Goal: Task Accomplishment & Management: Manage account settings

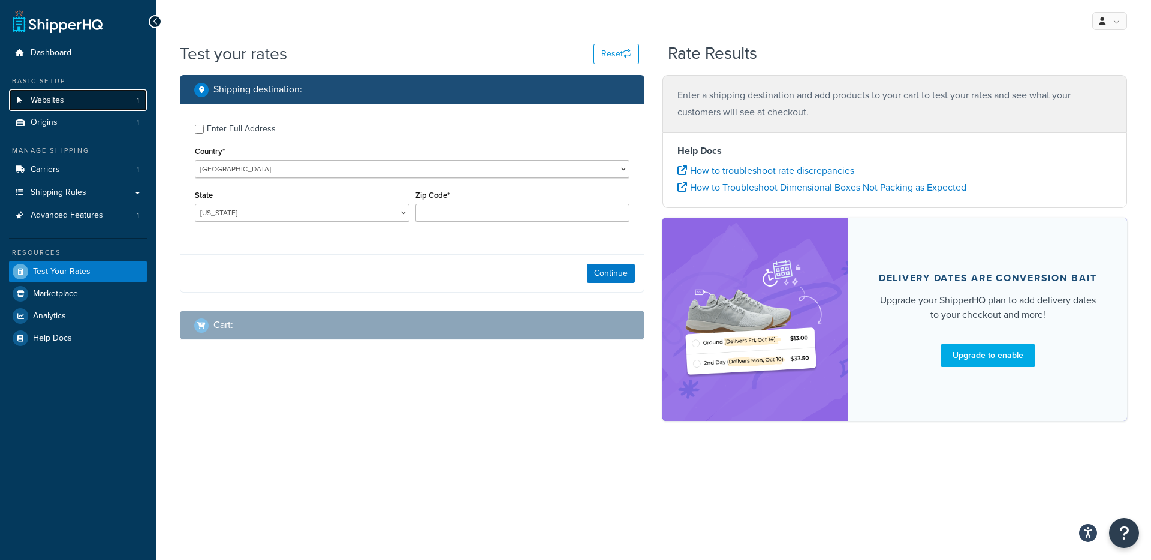
click at [65, 103] on link "Websites 1" at bounding box center [78, 100] width 138 height 22
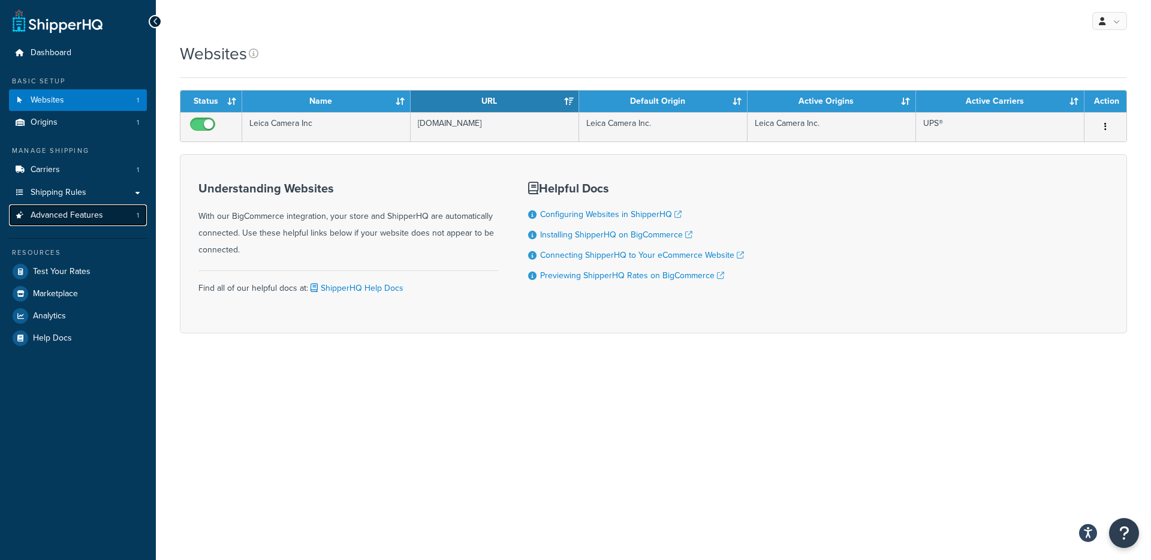
click at [74, 218] on span "Advanced Features" at bounding box center [67, 216] width 73 height 10
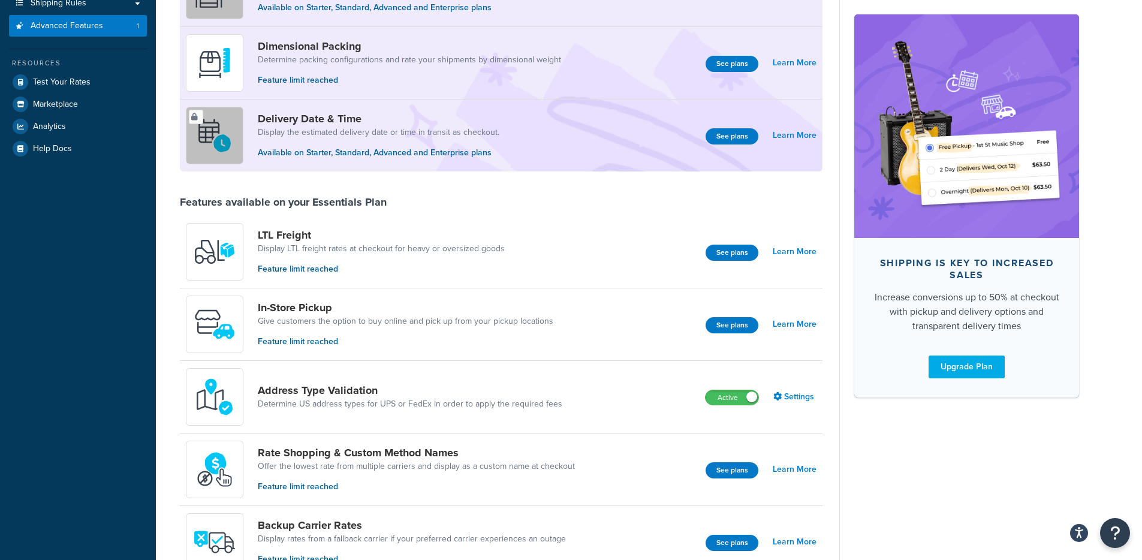
scroll to position [252, 0]
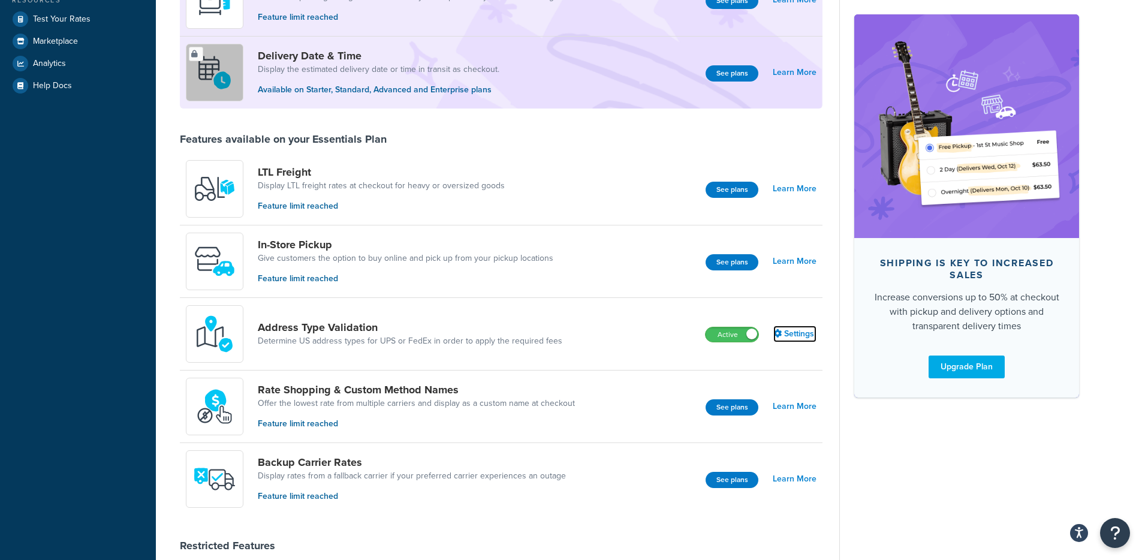
click at [792, 335] on link "Settings" at bounding box center [795, 334] width 43 height 17
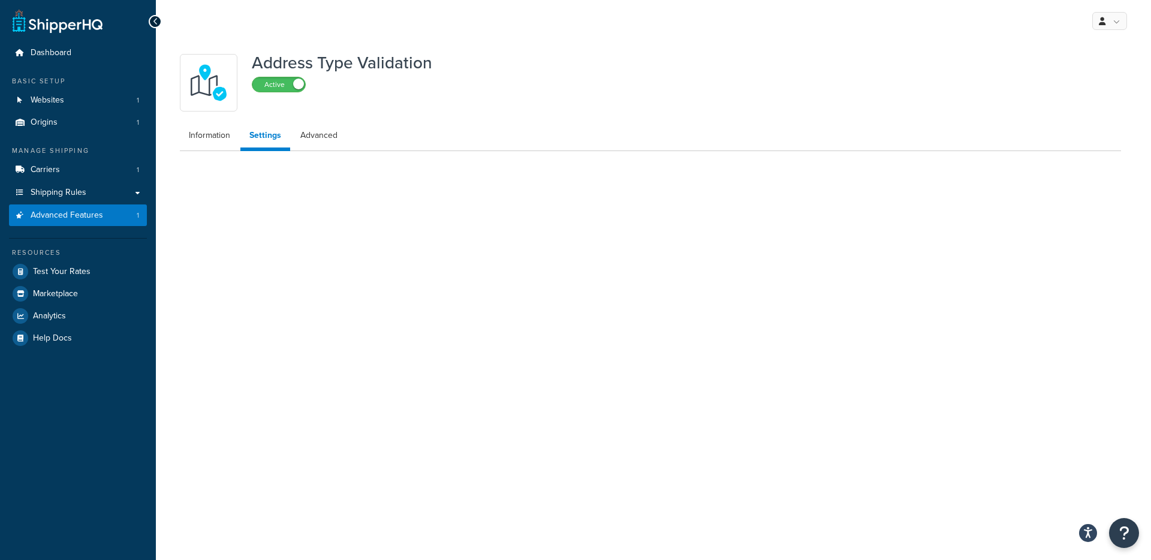
select select "51310"
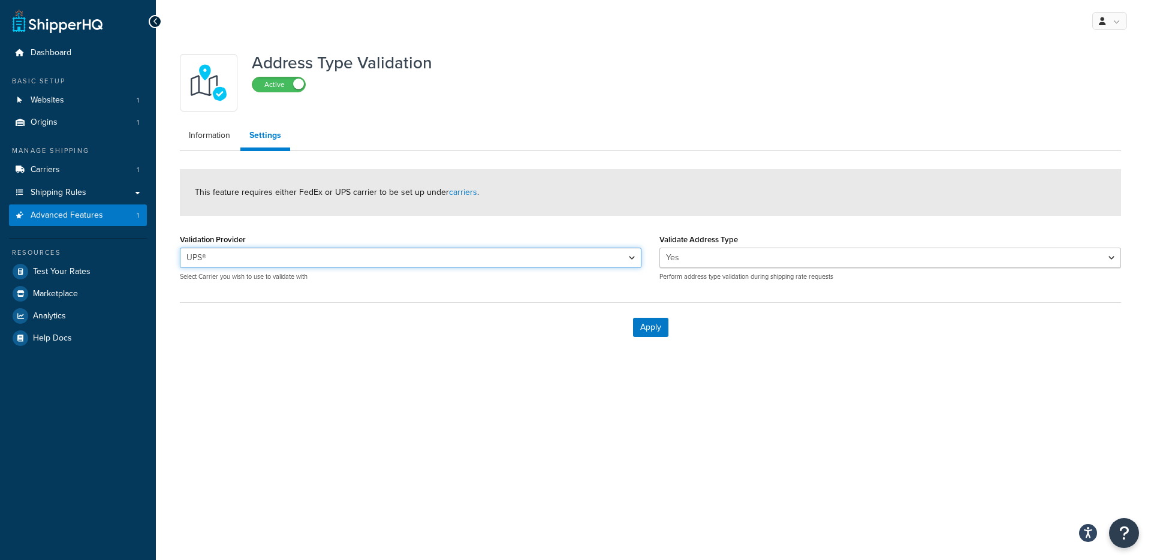
click at [330, 261] on select "UPS®" at bounding box center [411, 258] width 462 height 20
click at [724, 243] on label "Validate Address Type" at bounding box center [699, 239] width 79 height 9
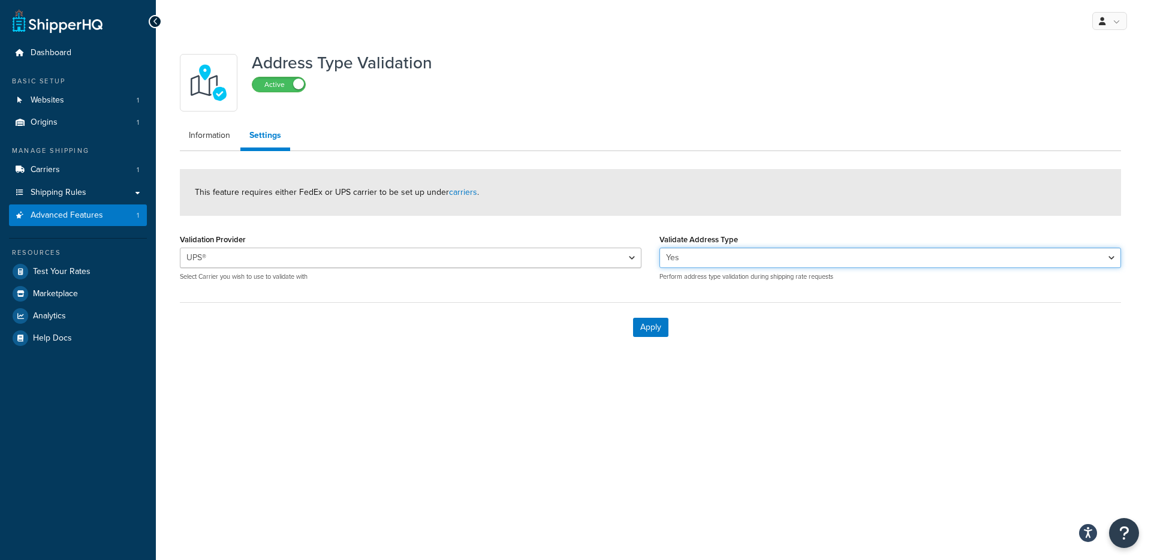
click at [724, 248] on select "Yes No" at bounding box center [891, 258] width 462 height 20
click at [725, 248] on select "Yes No" at bounding box center [891, 258] width 462 height 20
click at [281, 141] on link "Settings" at bounding box center [265, 138] width 50 height 28
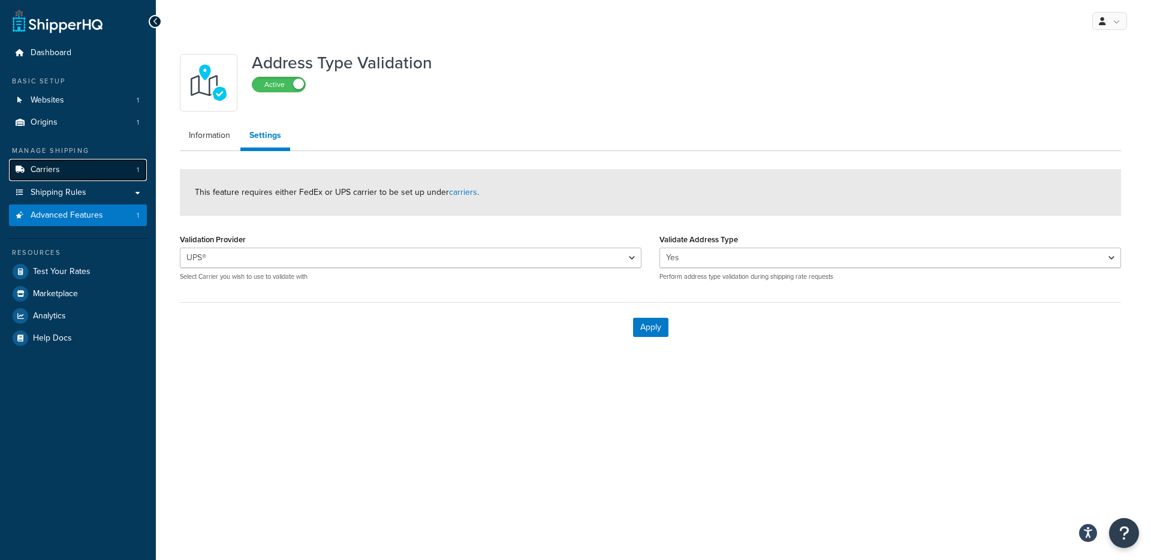
click at [32, 170] on span "Carriers" at bounding box center [45, 170] width 29 height 10
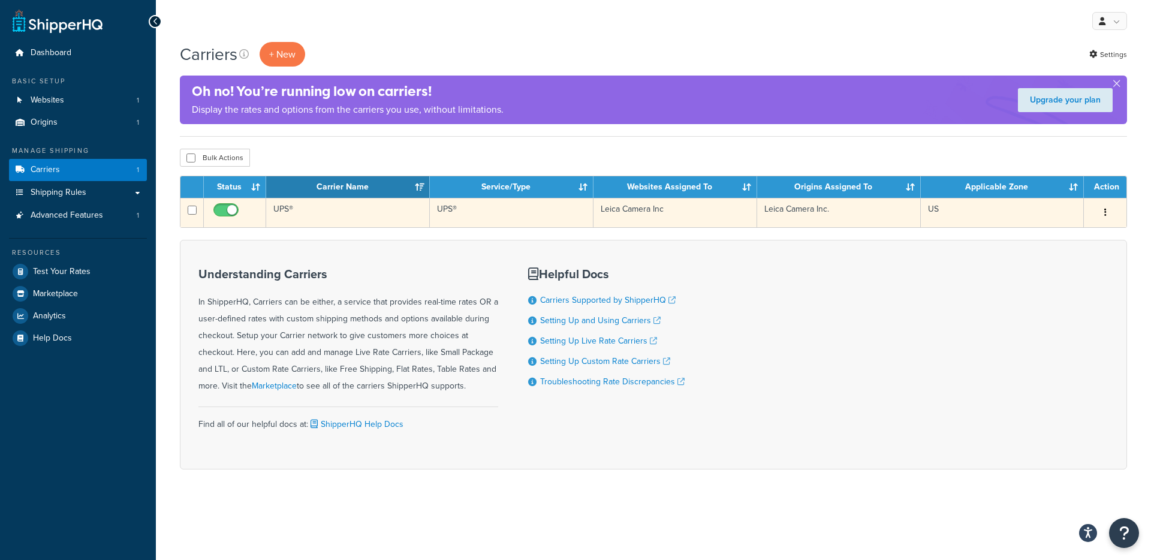
click at [392, 220] on td "UPS®" at bounding box center [348, 212] width 164 height 29
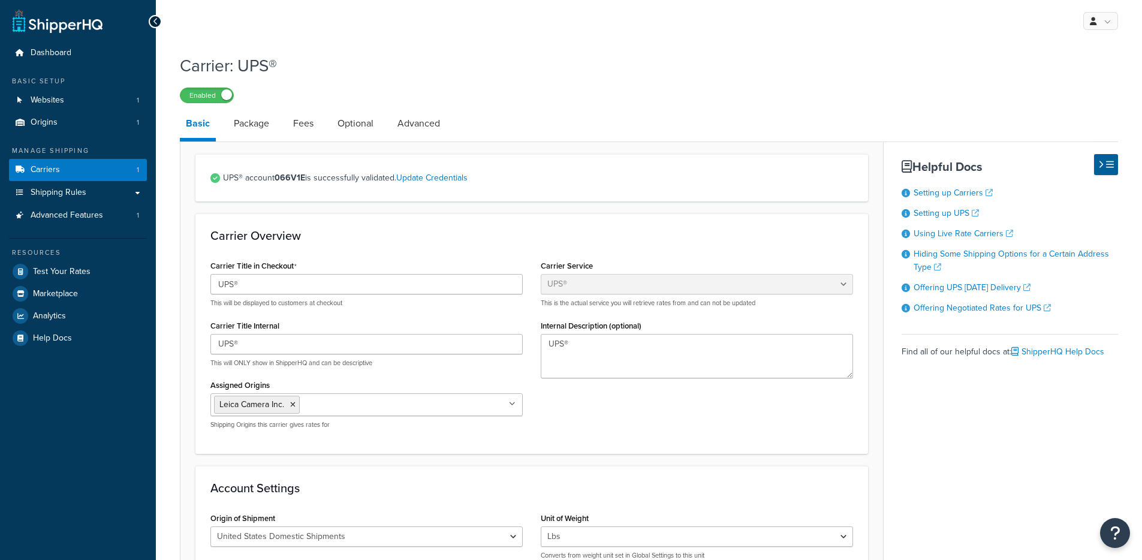
select select "ups"
click at [373, 127] on link "Optional" at bounding box center [356, 123] width 48 height 29
select select "business"
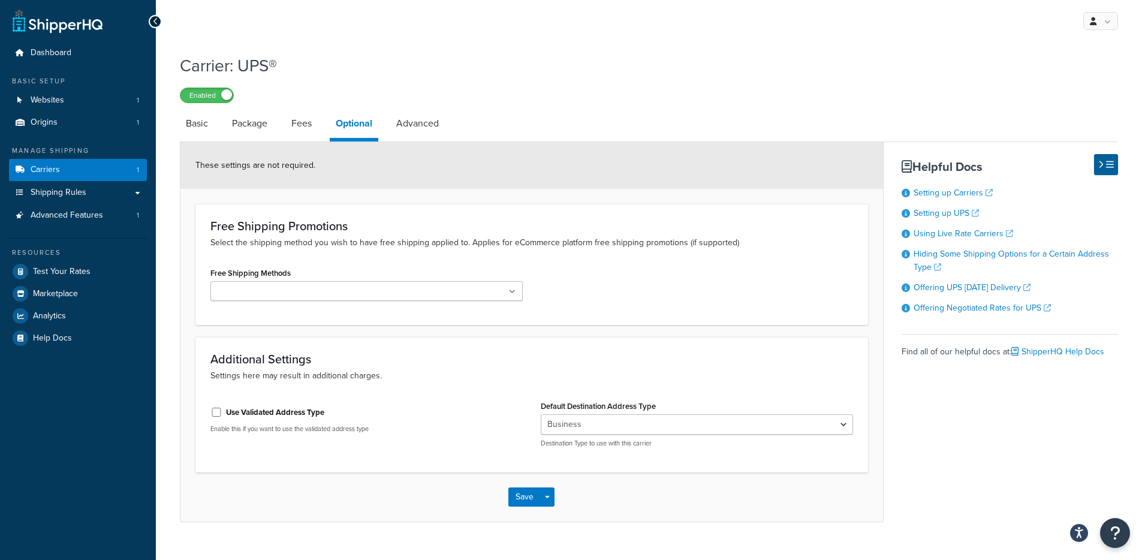
scroll to position [2, 0]
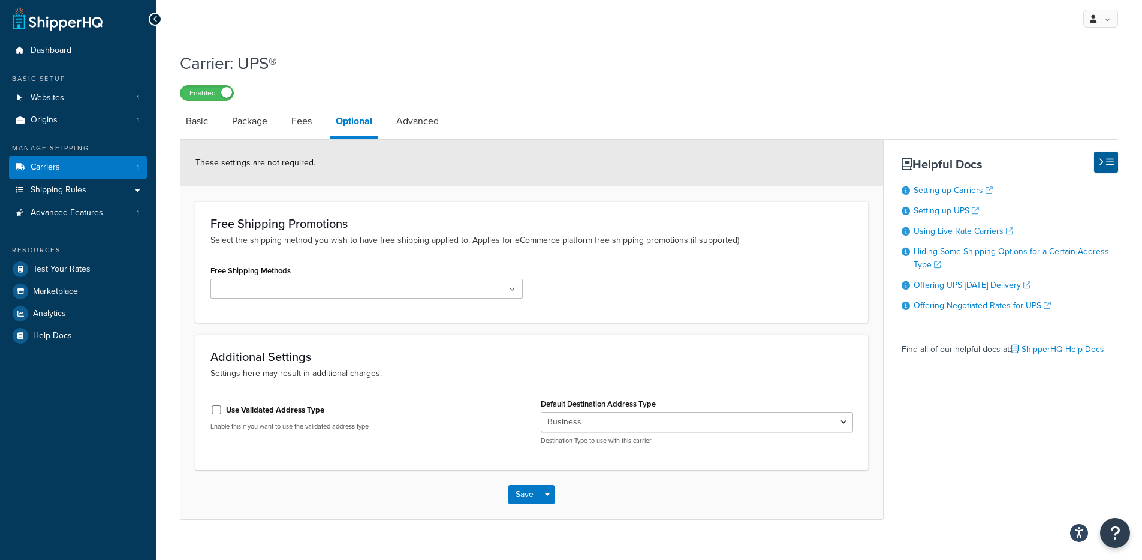
drag, startPoint x: 321, startPoint y: 531, endPoint x: 308, endPoint y: 505, distance: 29.0
click at [321, 531] on div "Carrier: UPS® Enabled Basic Package Fees Optional Advanced These settings are n…" at bounding box center [649, 298] width 987 height 504
click at [98, 270] on link "Test Your Rates" at bounding box center [78, 269] width 138 height 22
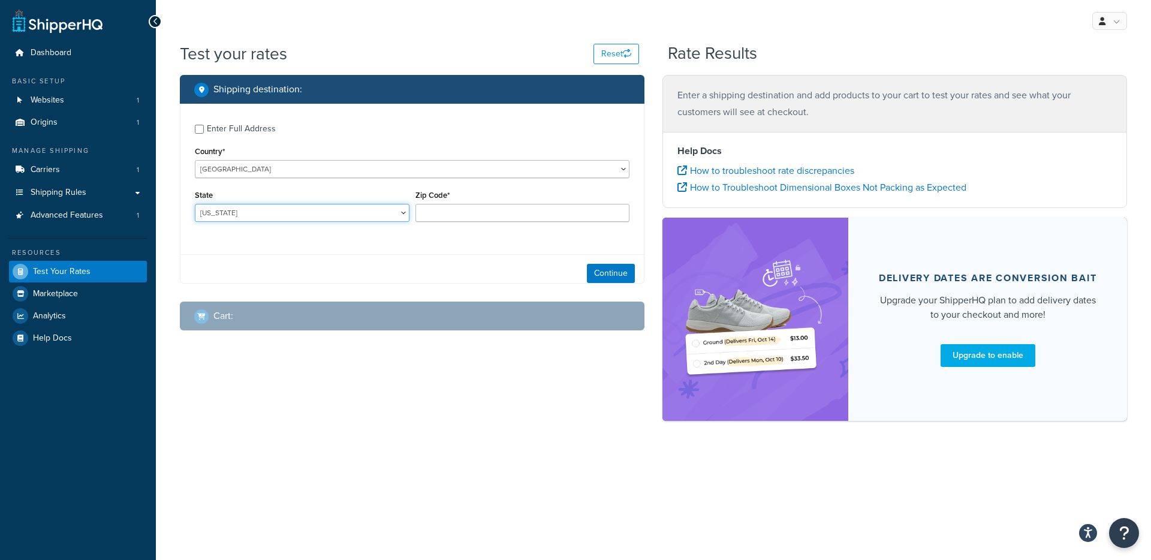
click at [374, 210] on select "Alabama Alaska American Samoa Arizona Arkansas Armed Forces Americas Armed Forc…" at bounding box center [302, 213] width 215 height 18
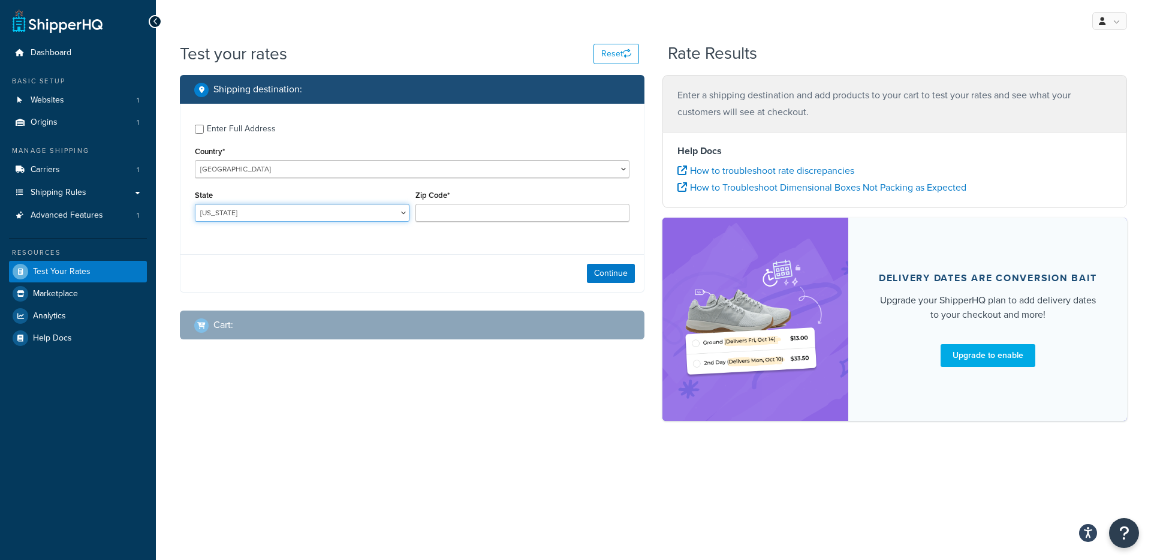
select select "TX"
click at [477, 212] on input "Zip Code*" at bounding box center [523, 213] width 215 height 18
type input "78759"
click at [632, 266] on button "Continue" at bounding box center [611, 273] width 48 height 19
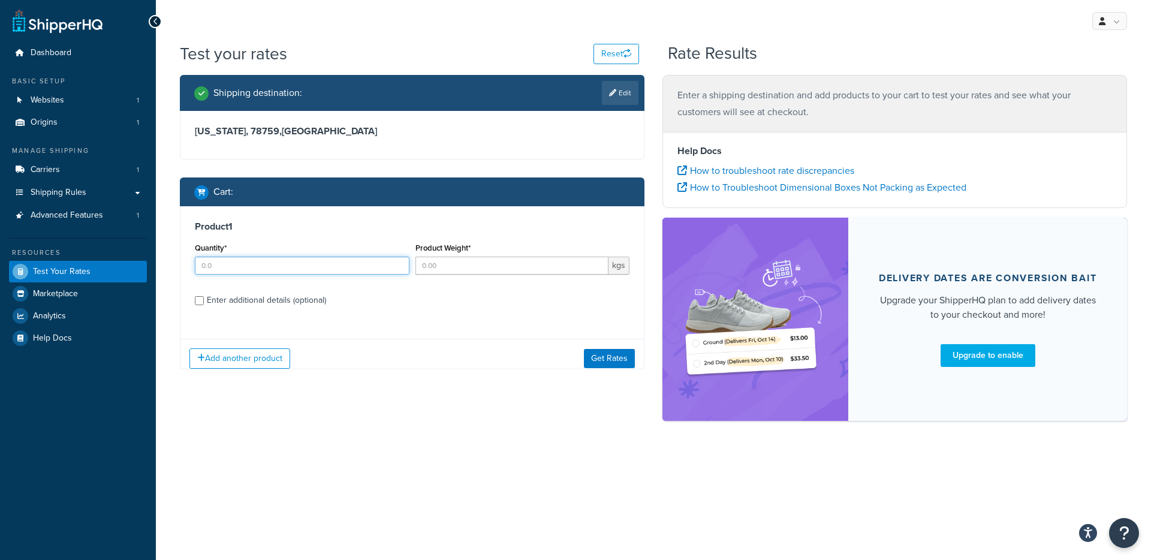
click at [335, 266] on div "Quantity*" at bounding box center [302, 257] width 215 height 35
click at [335, 266] on input "Quantity*" at bounding box center [302, 266] width 215 height 18
type input "1"
click at [470, 265] on input "Product Weight*" at bounding box center [513, 266] width 194 height 18
type input "1"
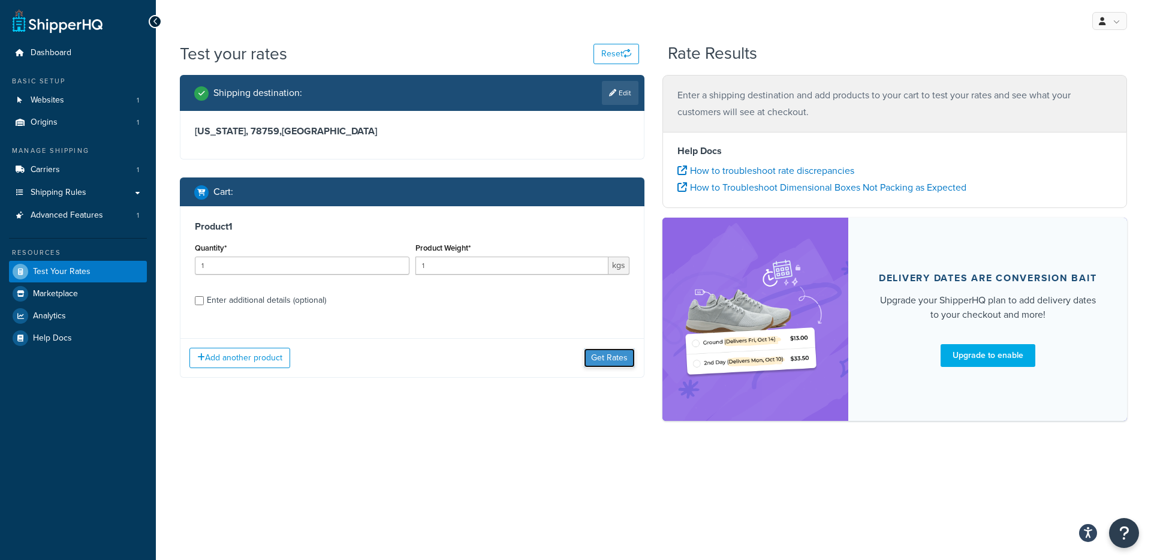
click at [618, 360] on button "Get Rates" at bounding box center [609, 357] width 51 height 19
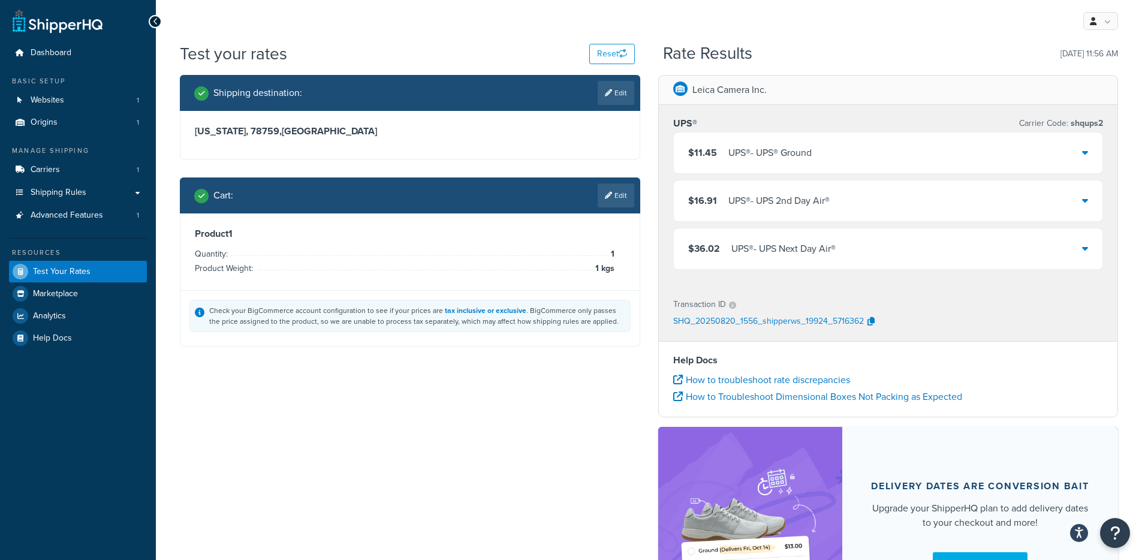
click at [798, 159] on div "UPS® - UPS® Ground" at bounding box center [770, 153] width 83 height 17
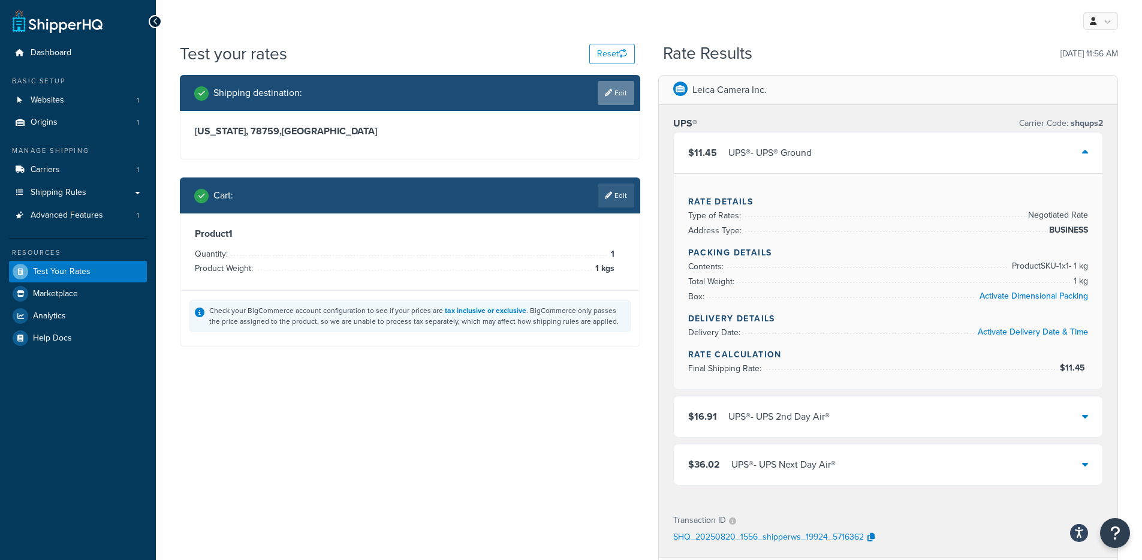
click at [611, 95] on link "Edit" at bounding box center [616, 93] width 37 height 24
select select "TX"
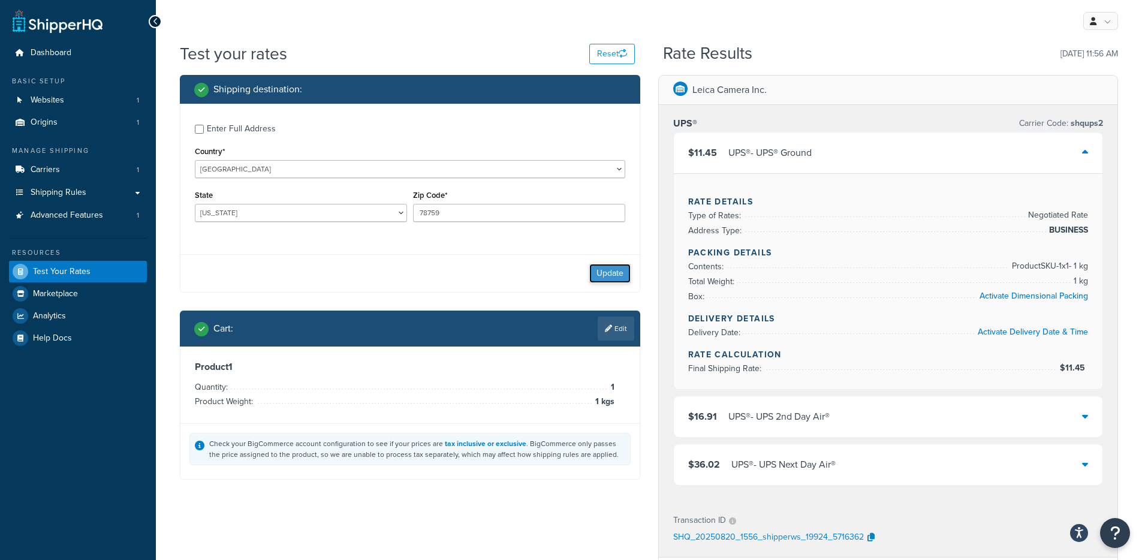
click at [617, 274] on button "Update" at bounding box center [610, 273] width 41 height 19
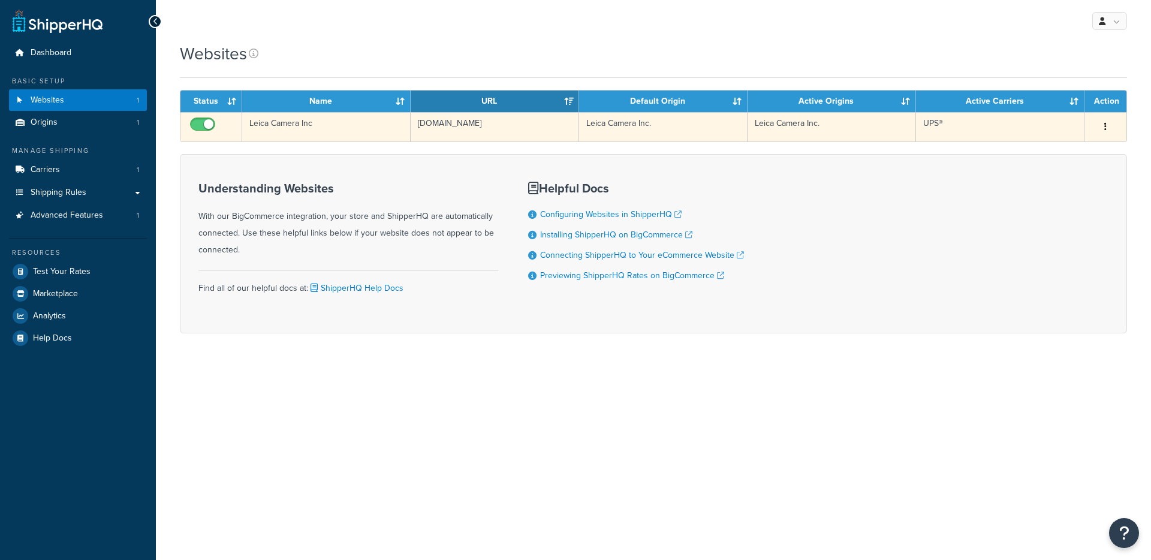
drag, startPoint x: 0, startPoint y: 0, endPoint x: 396, endPoint y: 135, distance: 418.2
click at [396, 134] on td "Leica Camera Inc" at bounding box center [326, 126] width 169 height 29
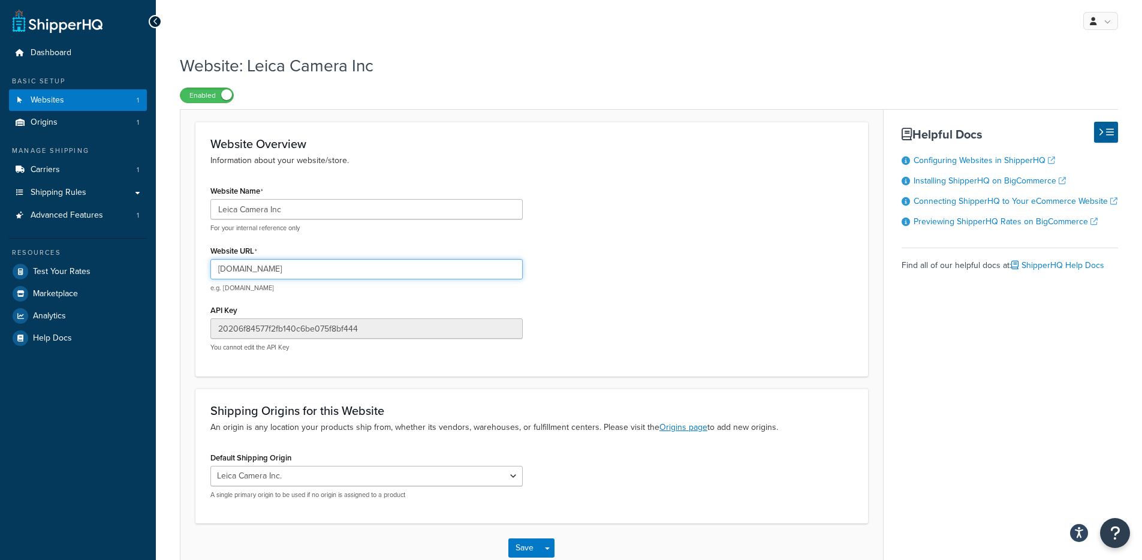
drag, startPoint x: 382, startPoint y: 270, endPoint x: 120, endPoint y: 256, distance: 262.5
click at [120, 256] on div "Dashboard Basic Setup Websites 1 Origins 1 Manage Shipping Carriers 1 Shipping …" at bounding box center [571, 316] width 1142 height 633
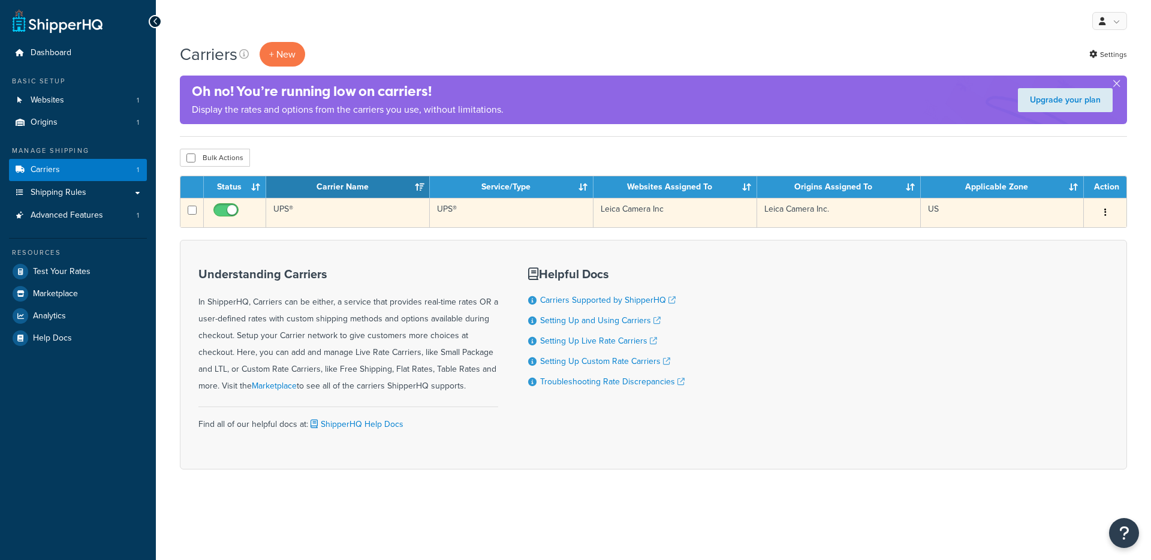
click at [430, 225] on td "UPS®" at bounding box center [512, 212] width 164 height 29
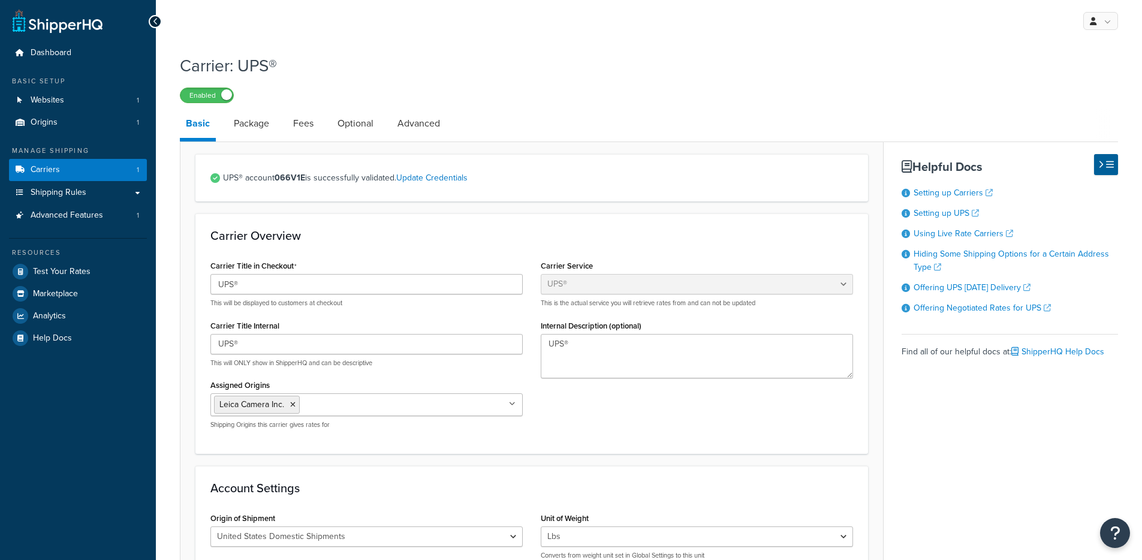
select select "ups"
click at [351, 128] on link "Optional" at bounding box center [356, 123] width 48 height 29
select select "residential"
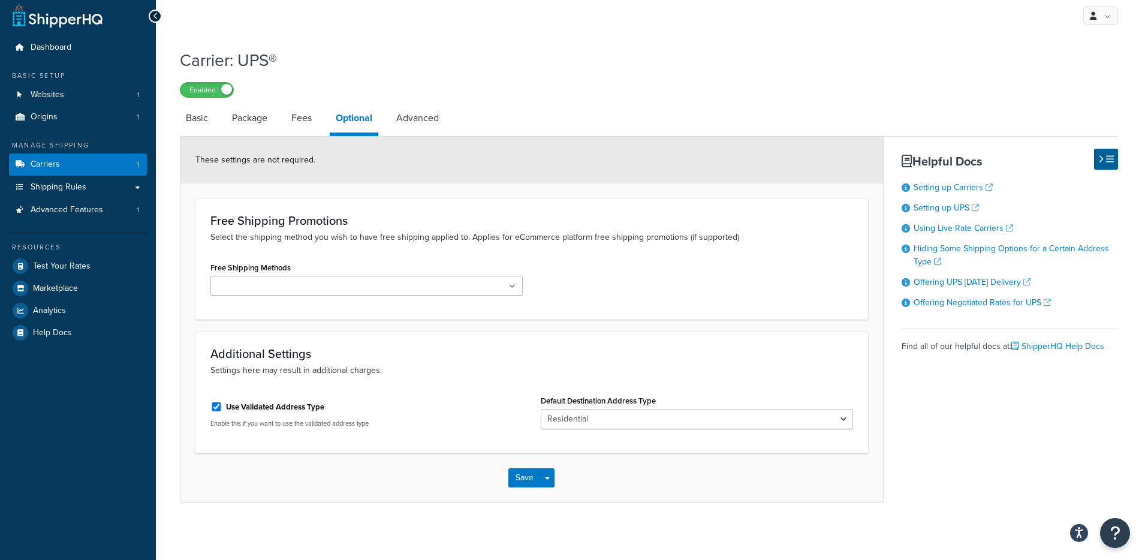
scroll to position [10, 0]
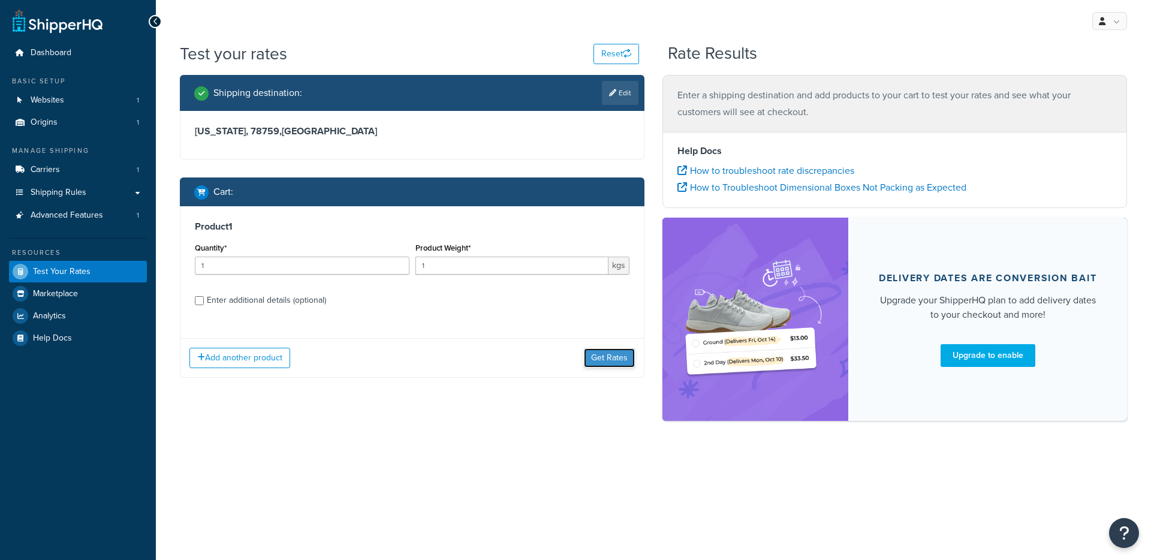
click at [619, 354] on button "Get Rates" at bounding box center [609, 357] width 51 height 19
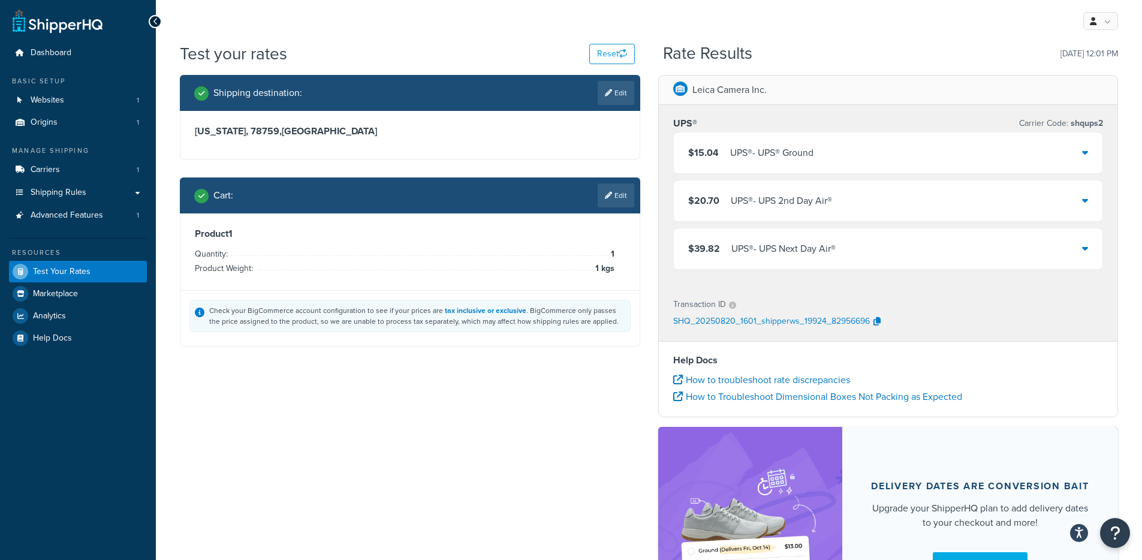
click at [803, 149] on div "UPS® - UPS® Ground" at bounding box center [771, 153] width 83 height 17
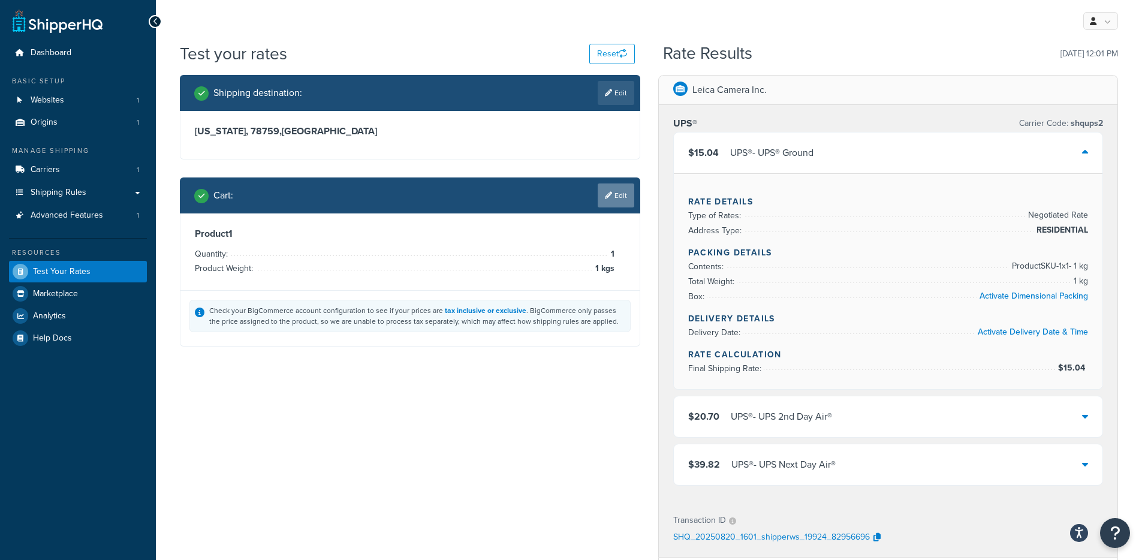
click at [608, 202] on link "Edit" at bounding box center [616, 196] width 37 height 24
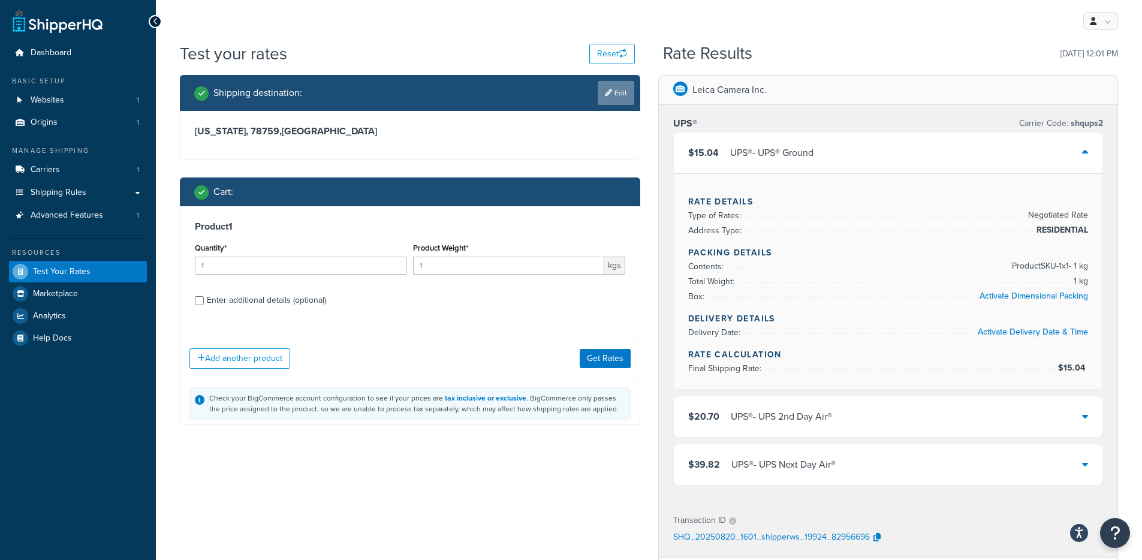
click at [616, 92] on link "Edit" at bounding box center [616, 93] width 37 height 24
select select "TX"
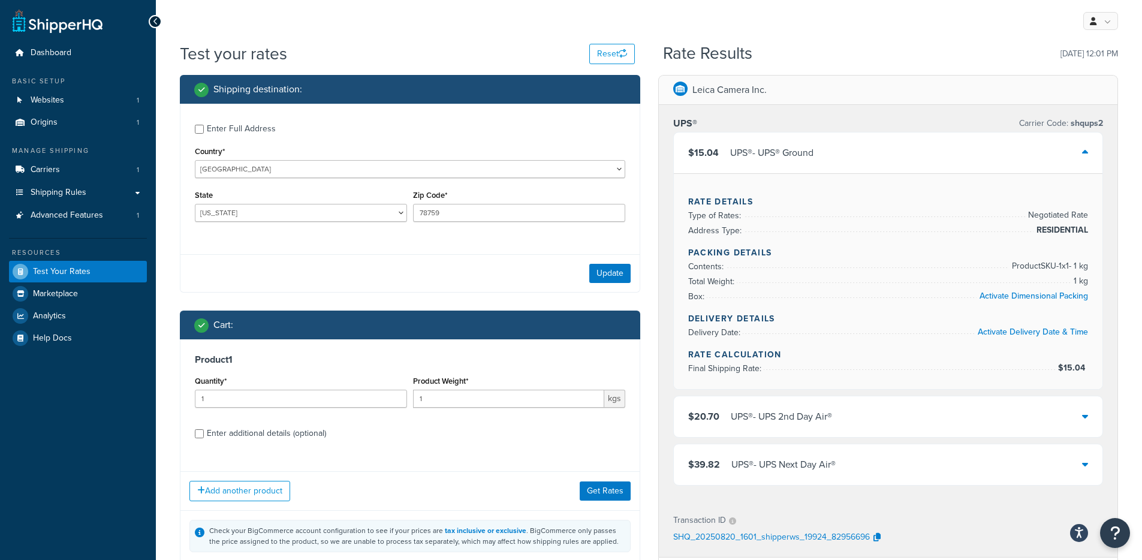
click at [245, 137] on div "Enter Full Address Country* United States United Kingdom Afghanistan Åland Isla…" at bounding box center [410, 175] width 459 height 142
click at [247, 133] on div "Enter Full Address" at bounding box center [241, 129] width 69 height 17
click at [204, 133] on input "Enter Full Address" at bounding box center [199, 129] width 9 height 9
checkbox input "true"
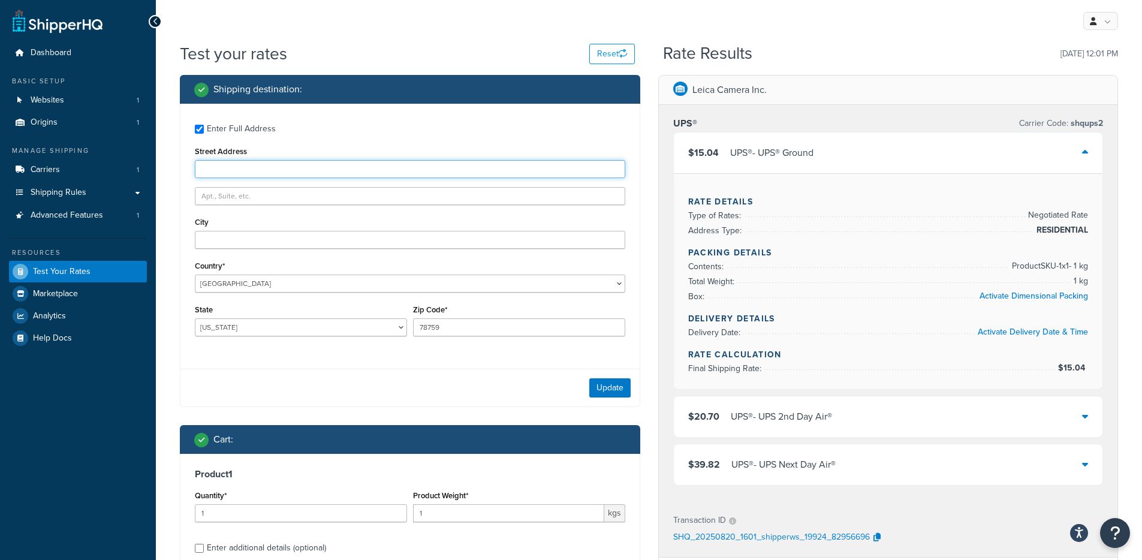
click at [251, 170] on input "Street Address" at bounding box center [410, 169] width 431 height 18
drag, startPoint x: 270, startPoint y: 174, endPoint x: 148, endPoint y: 166, distance: 122.6
click at [144, 166] on div "Dashboard Basic Setup Websites 1 Origins 1 Manage Shipping Carriers 1 Shipping …" at bounding box center [571, 458] width 1142 height 916
paste input "National Pkwy, Fernandina Beach, FL 32034"
drag, startPoint x: 294, startPoint y: 172, endPoint x: 432, endPoint y: 173, distance: 137.9
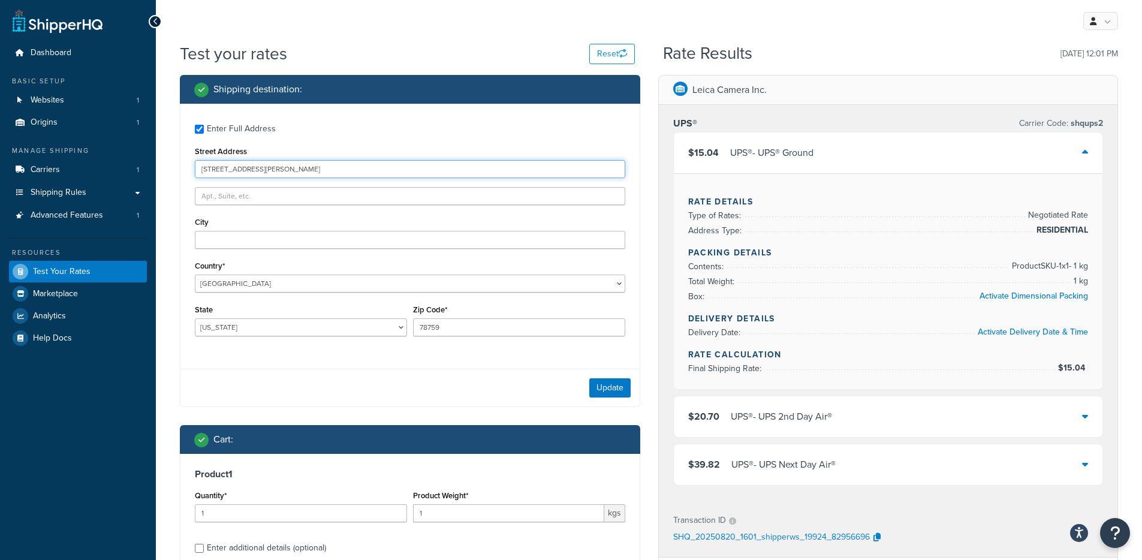
click at [432, 173] on input "95621 Amelia National Pkwy, Fernandina Beach, FL 32034" at bounding box center [410, 169] width 431 height 18
type input "95621 Amelia National Pkwy,"
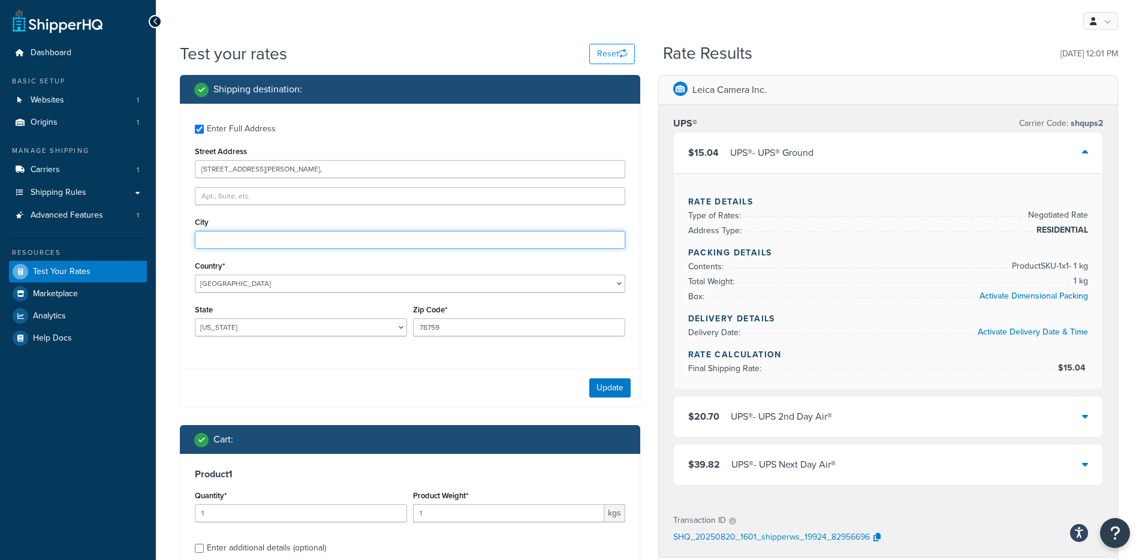
click at [239, 238] on input "City" at bounding box center [410, 240] width 431 height 18
paste input "Fernandina Beach, FL 32034"
type input "Fernandina Beach, FL 32034"
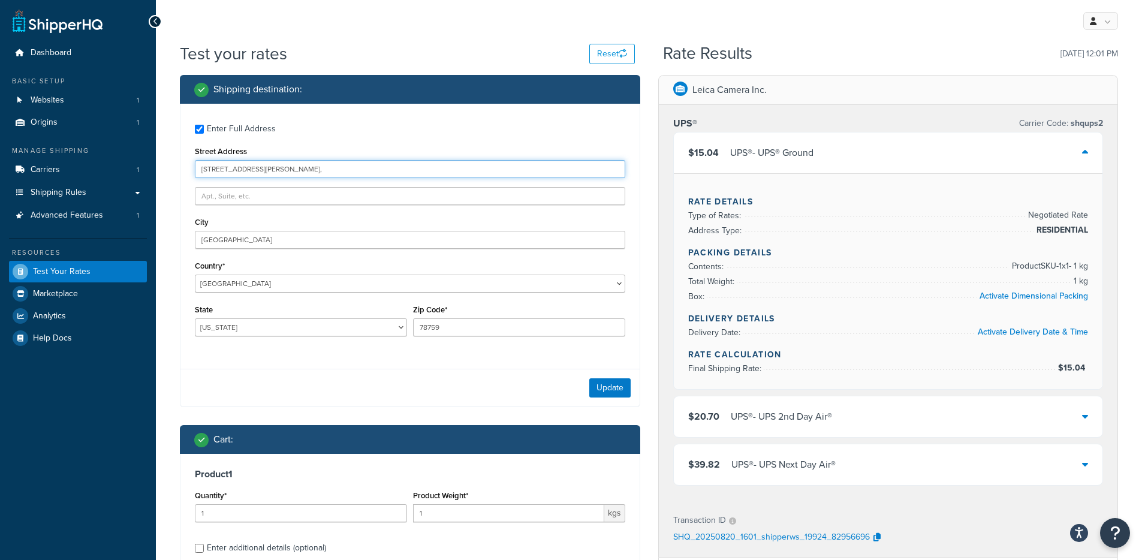
click at [308, 162] on input "95621 Amelia National Pkwy," at bounding box center [410, 169] width 431 height 18
click at [314, 171] on input "95621 Amelia National Pkwy," at bounding box center [410, 169] width 431 height 18
type input "95621 Amelia National Pkwy"
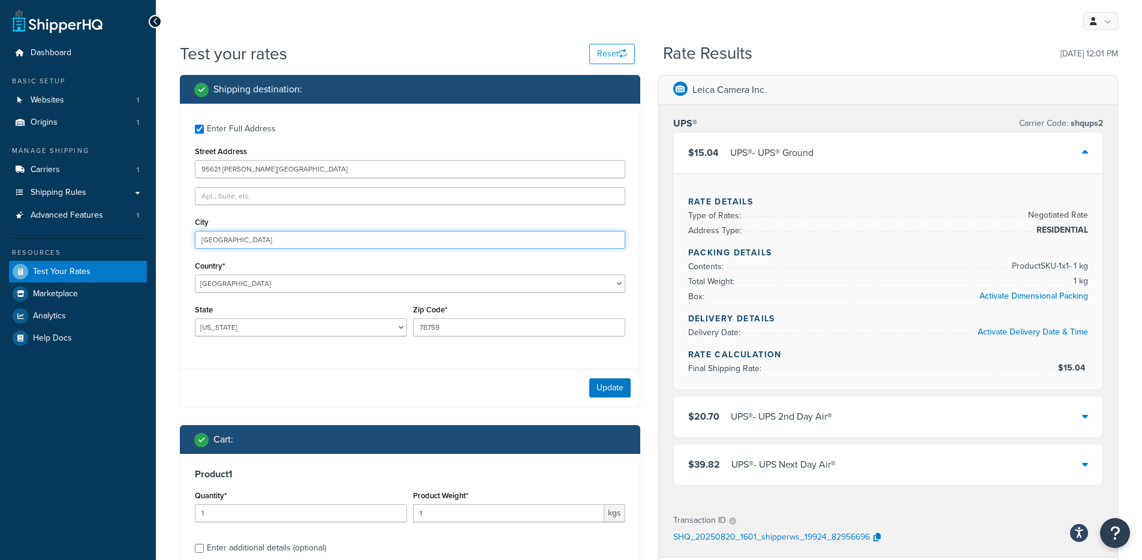
drag, startPoint x: 260, startPoint y: 240, endPoint x: 423, endPoint y: 242, distance: 163.1
click at [423, 242] on input "Fernandina Beach, FL 32034" at bounding box center [410, 240] width 431 height 18
type input "Fernandina Beach"
drag, startPoint x: 459, startPoint y: 335, endPoint x: 396, endPoint y: 325, distance: 63.2
click at [396, 325] on div "State Alabama Alaska American Samoa Arizona Arkansas Armed Forces Americas Arme…" at bounding box center [410, 324] width 437 height 44
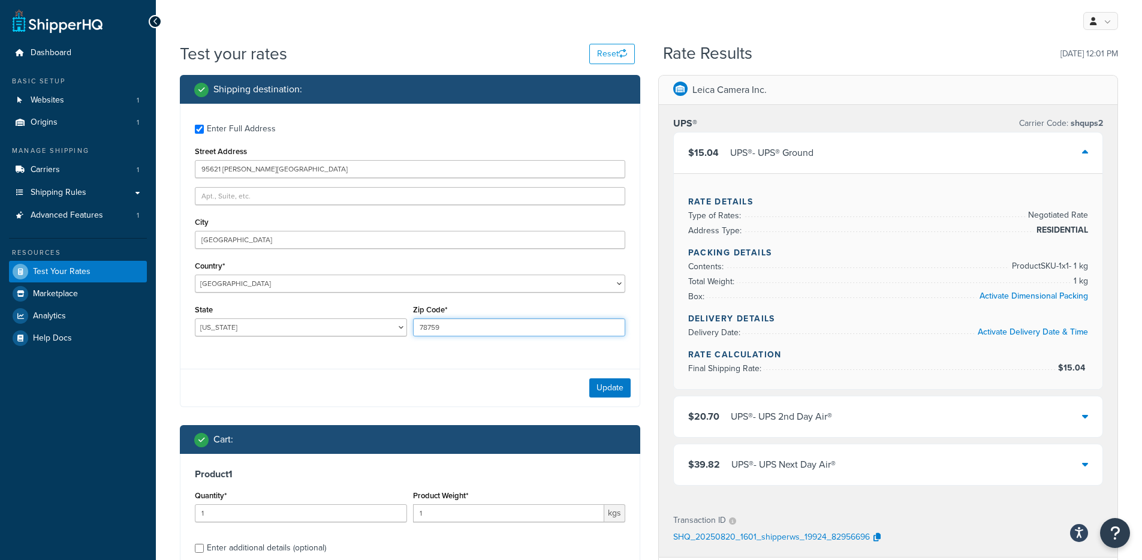
paste input "FL 32034"
drag, startPoint x: 435, startPoint y: 329, endPoint x: 416, endPoint y: 329, distance: 19.2
click at [416, 329] on input "FL 32034" at bounding box center [519, 327] width 212 height 18
type input "32034"
click at [351, 329] on select "Alabama Alaska American Samoa Arizona Arkansas Armed Forces Americas Armed Forc…" at bounding box center [301, 327] width 212 height 18
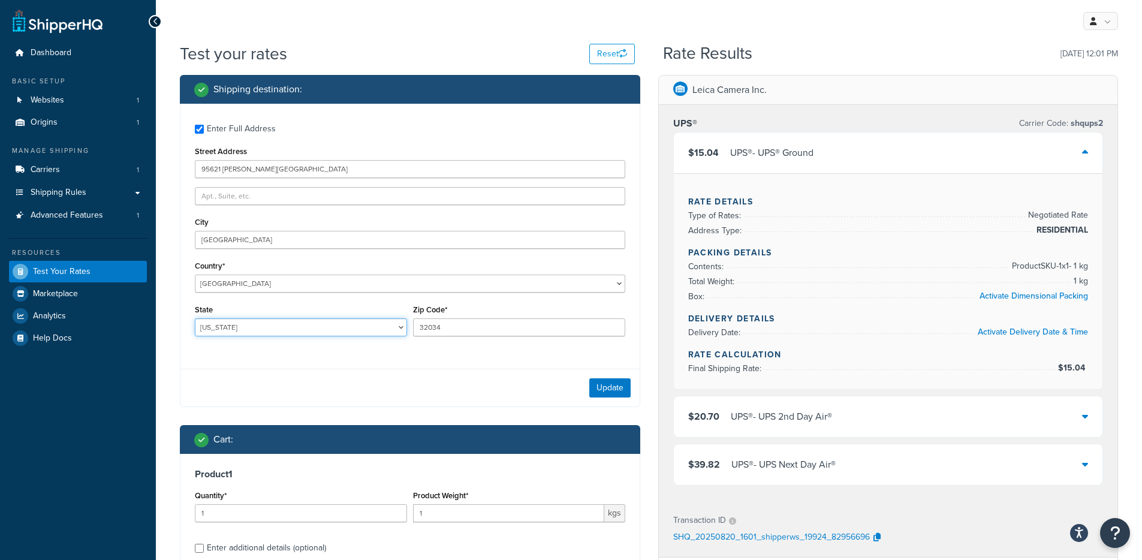
select select "FL"
click at [600, 387] on button "Update" at bounding box center [610, 387] width 41 height 19
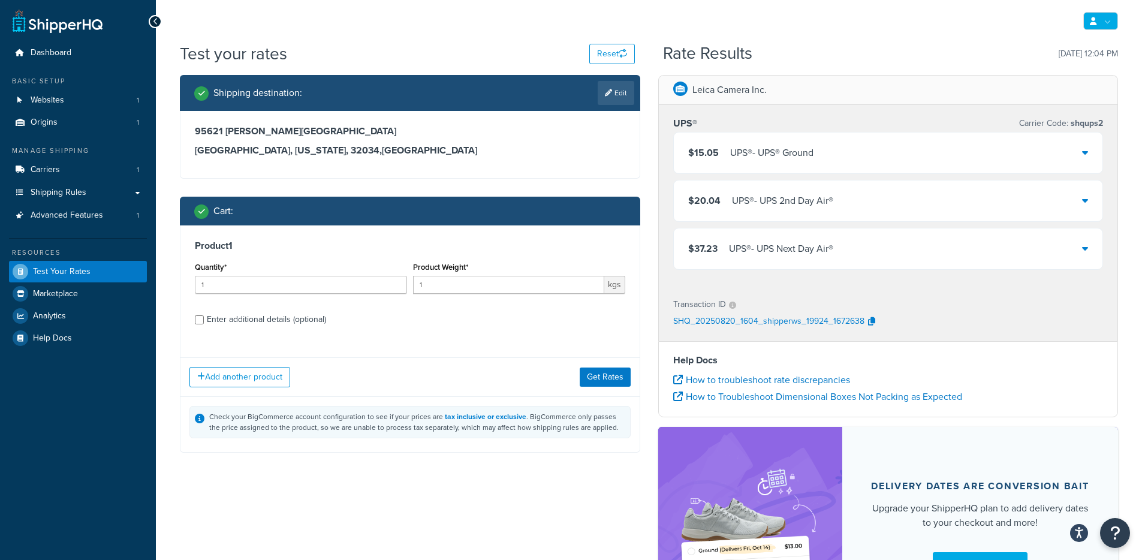
drag, startPoint x: 962, startPoint y: 36, endPoint x: 1090, endPoint y: 25, distance: 128.2
click at [967, 36] on div "My Profile Billing Global Settings Contact Us Logout" at bounding box center [649, 21] width 987 height 42
click at [1063, 85] on link "Global Settings" at bounding box center [1064, 94] width 107 height 24
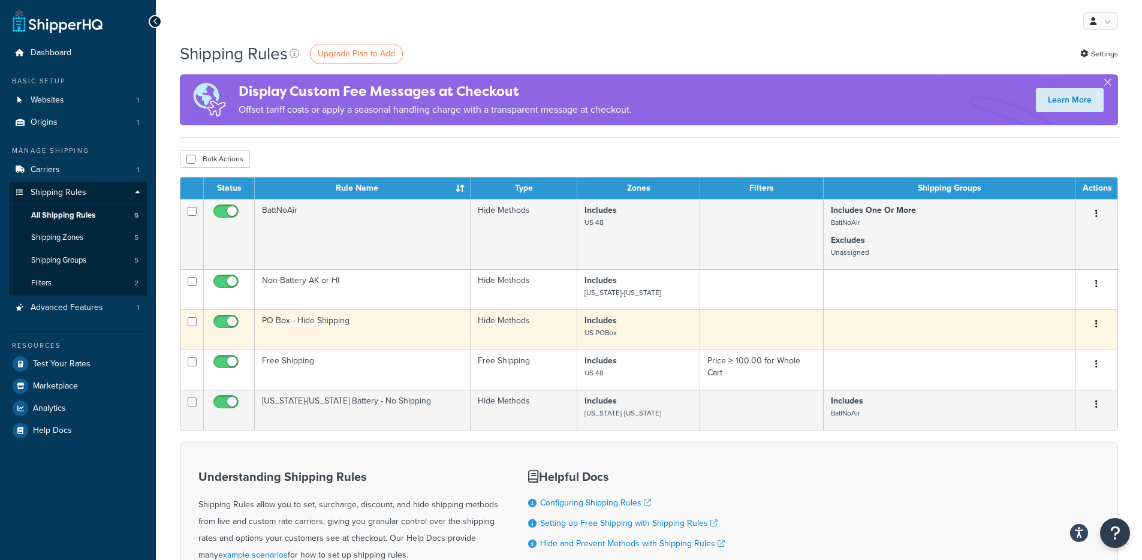
click at [379, 324] on td "PO Box - Hide Shipping" at bounding box center [363, 329] width 216 height 40
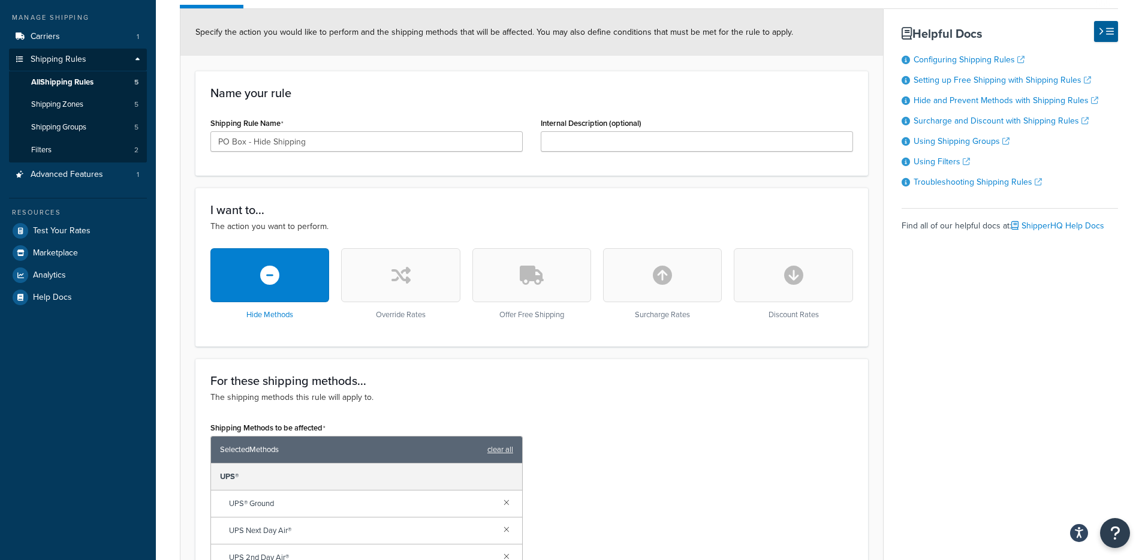
scroll to position [43, 0]
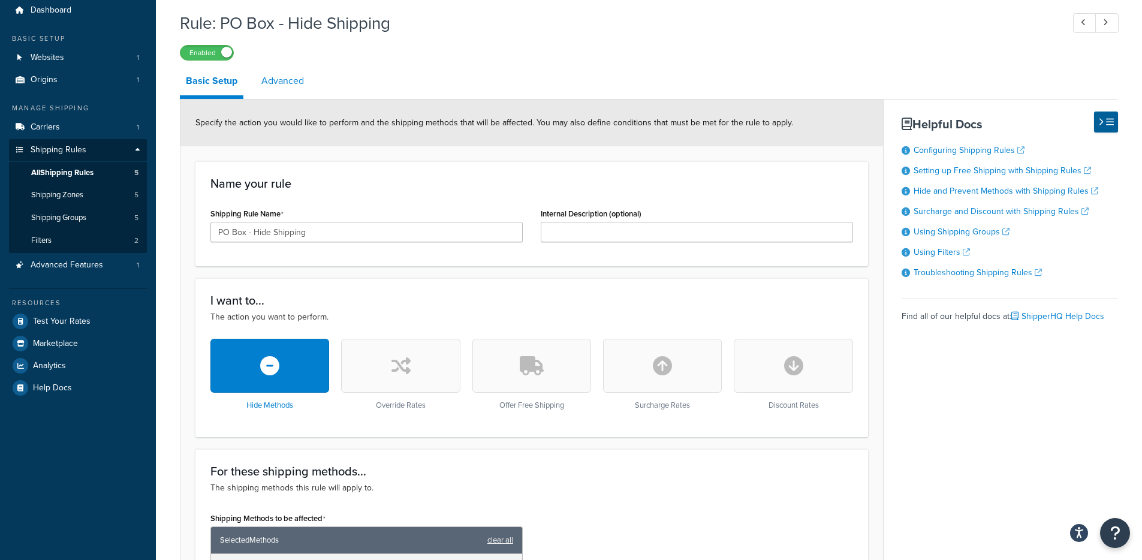
click at [282, 93] on link "Advanced" at bounding box center [282, 81] width 55 height 29
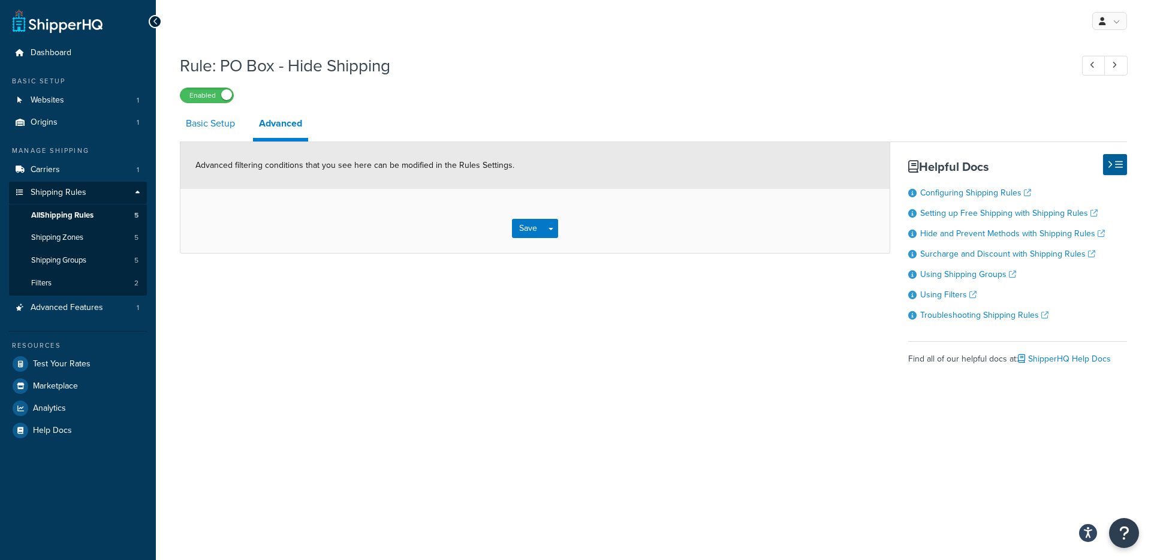
click at [217, 129] on link "Basic Setup" at bounding box center [210, 123] width 61 height 29
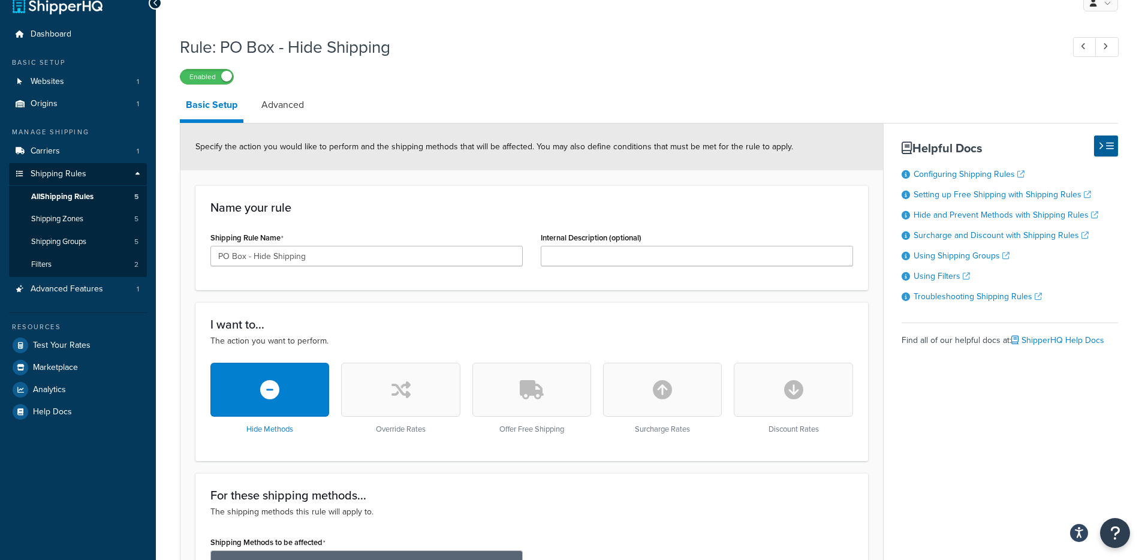
scroll to position [17, 0]
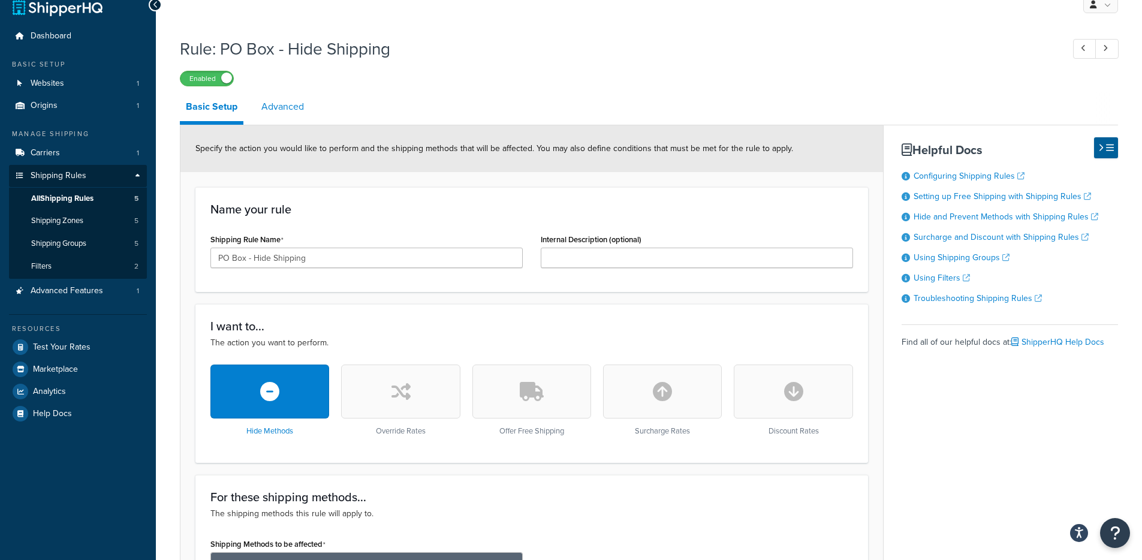
click at [297, 115] on link "Advanced" at bounding box center [282, 106] width 55 height 29
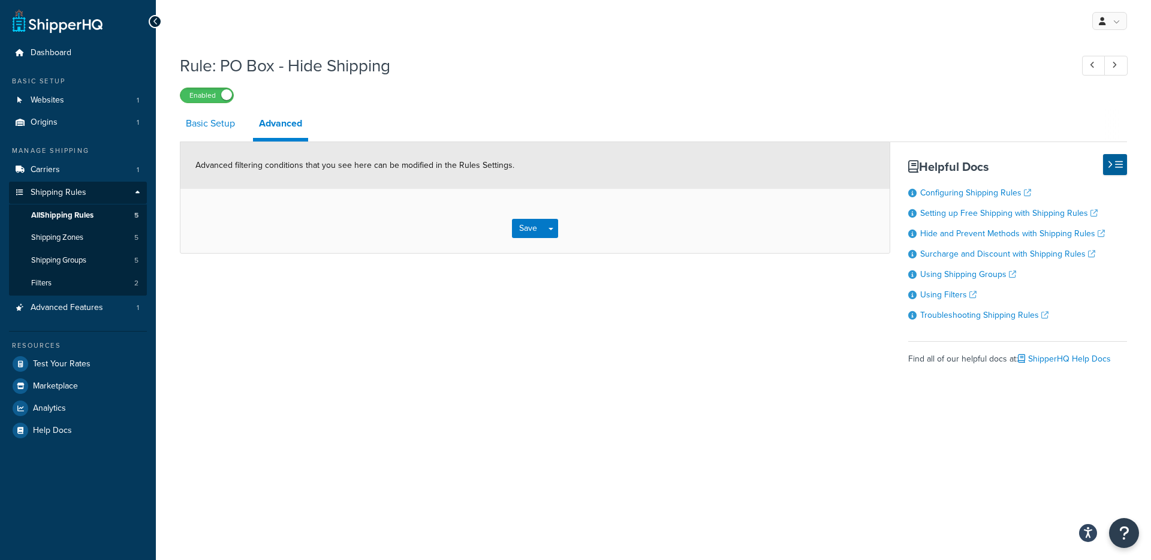
click at [185, 133] on link "Basic Setup" at bounding box center [210, 123] width 61 height 29
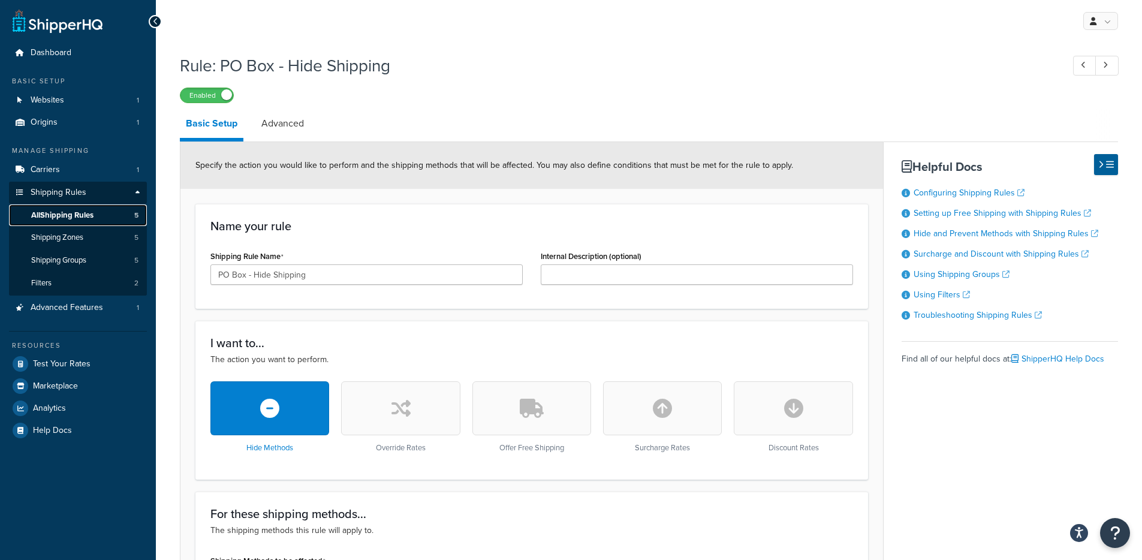
click at [97, 212] on link "All Shipping Rules 5" at bounding box center [78, 216] width 138 height 22
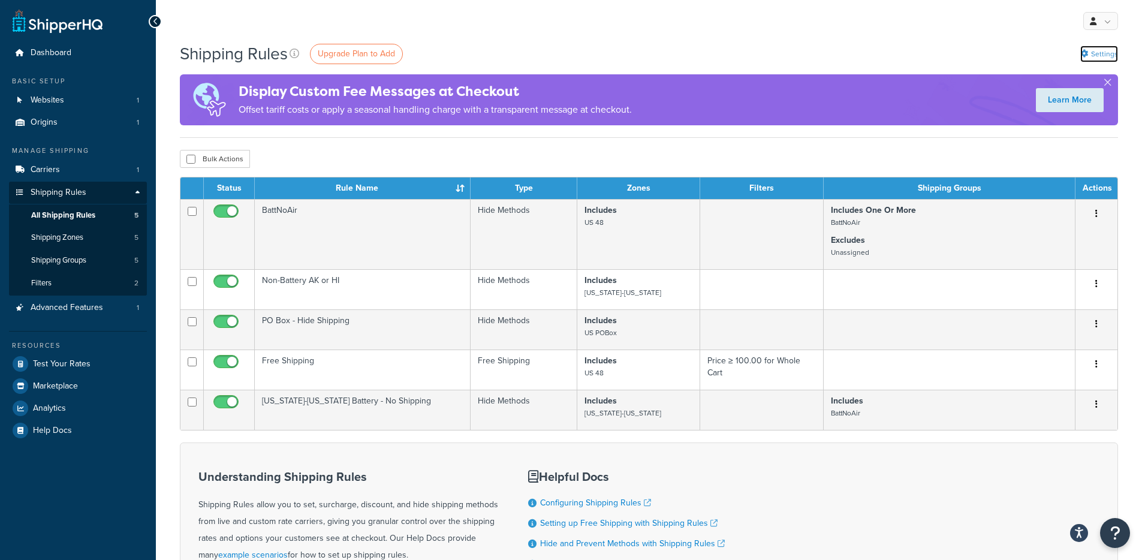
click at [1090, 56] on link "Settings" at bounding box center [1100, 54] width 38 height 17
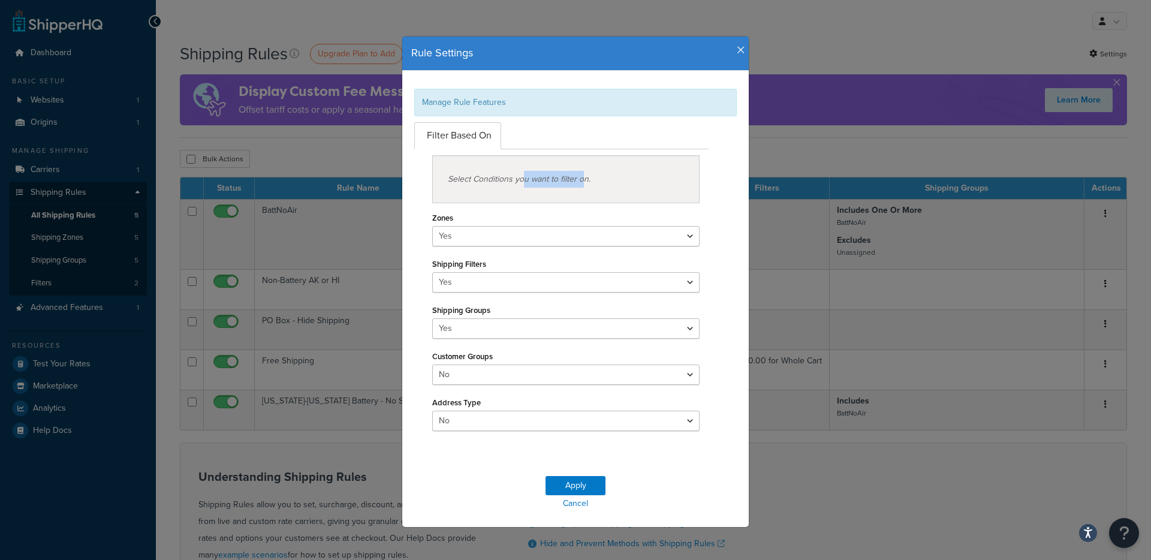
drag, startPoint x: 546, startPoint y: 185, endPoint x: 543, endPoint y: 166, distance: 18.9
click at [477, 182] on div "Select Conditions you want to filter on." at bounding box center [565, 179] width 267 height 48
click at [724, 46] on h4 "Rule Settings" at bounding box center [575, 54] width 329 height 16
click at [728, 44] on div "Rule Settings" at bounding box center [575, 54] width 347 height 34
click at [731, 43] on div "Rule Settings" at bounding box center [575, 54] width 347 height 34
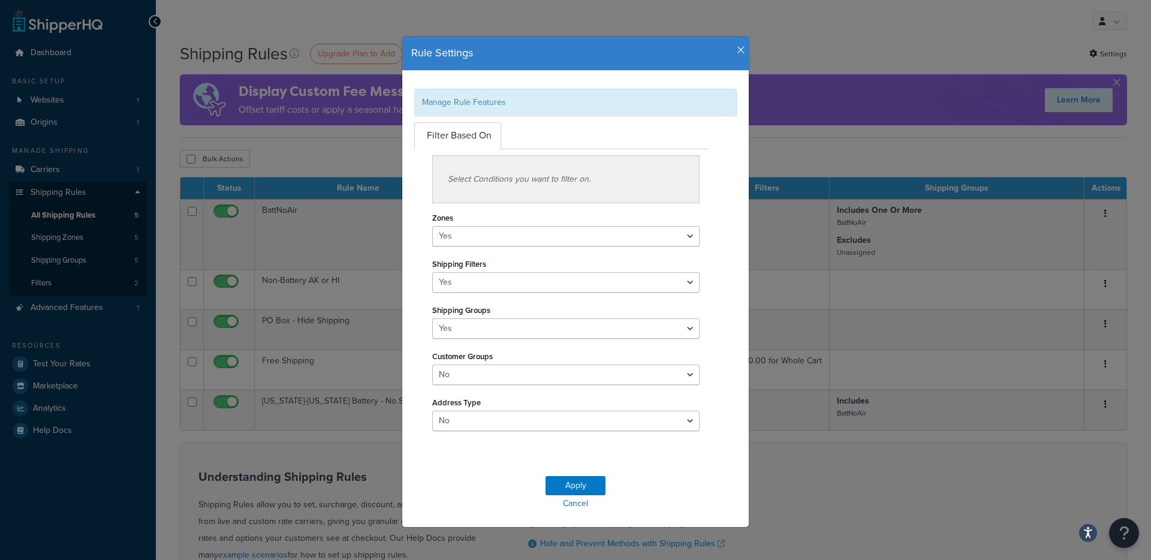
click at [737, 46] on icon "button" at bounding box center [741, 50] width 8 height 11
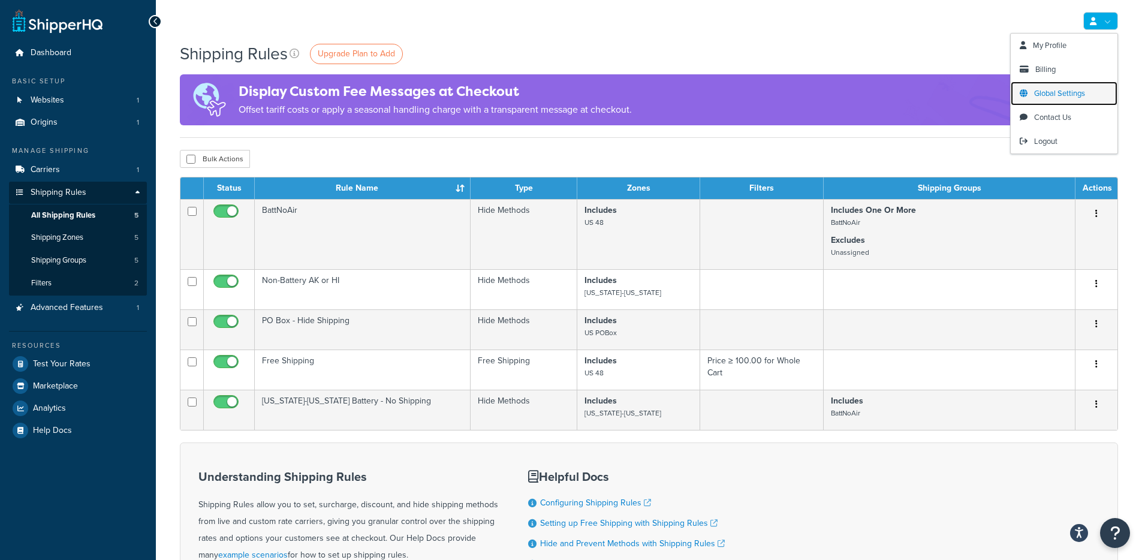
click at [1071, 97] on span "Global Settings" at bounding box center [1060, 93] width 51 height 11
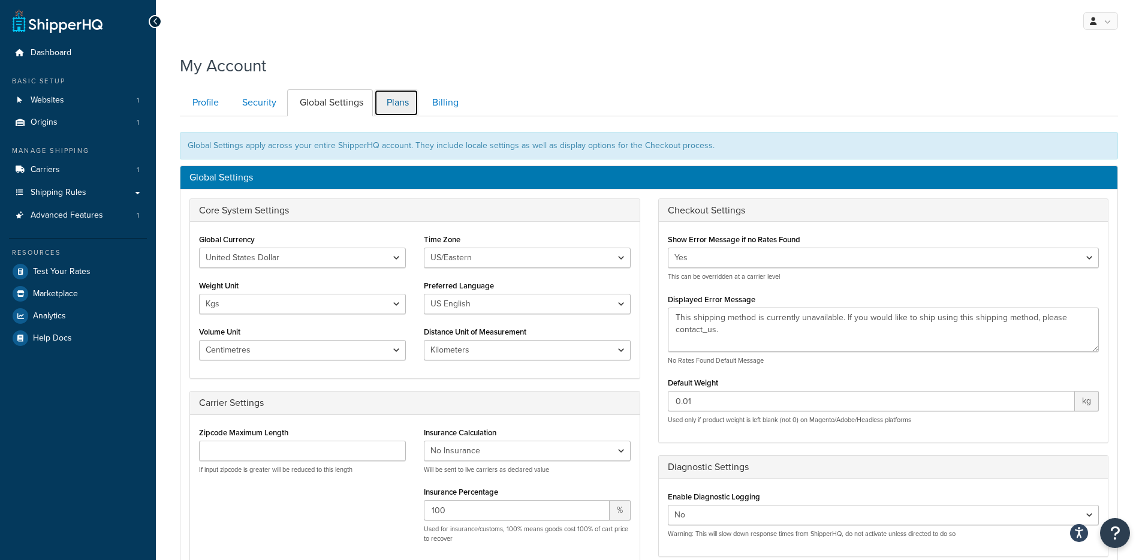
click at [390, 109] on link "Plans" at bounding box center [396, 102] width 44 height 27
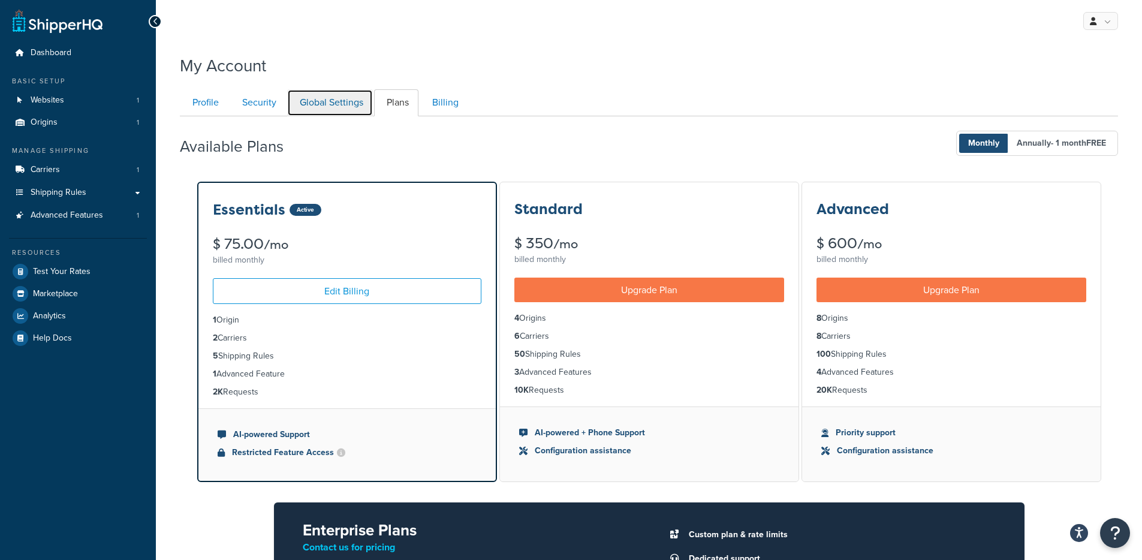
click at [342, 103] on link "Global Settings" at bounding box center [330, 102] width 86 height 27
